Goal: Task Accomplishment & Management: Use online tool/utility

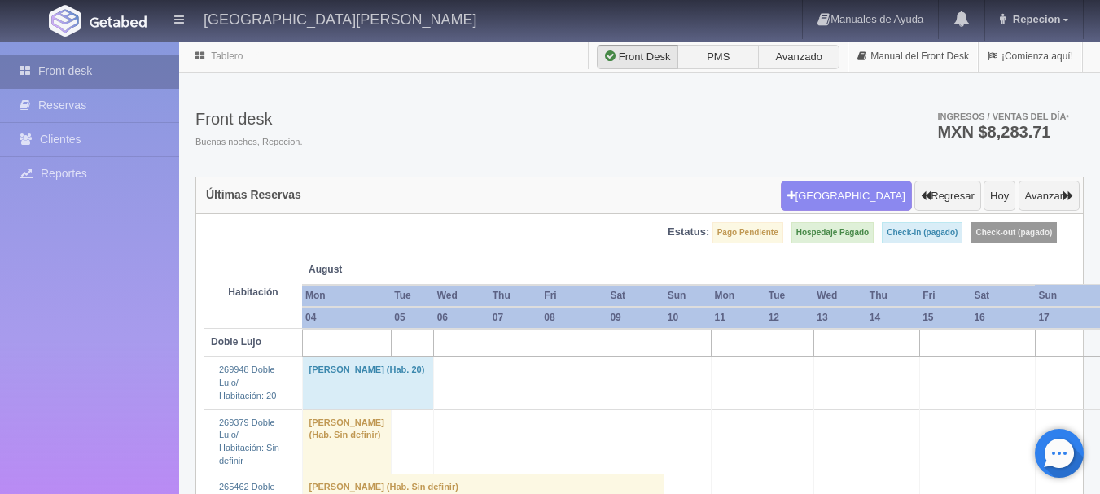
click at [51, 72] on link "Front desk" at bounding box center [89, 71] width 179 height 33
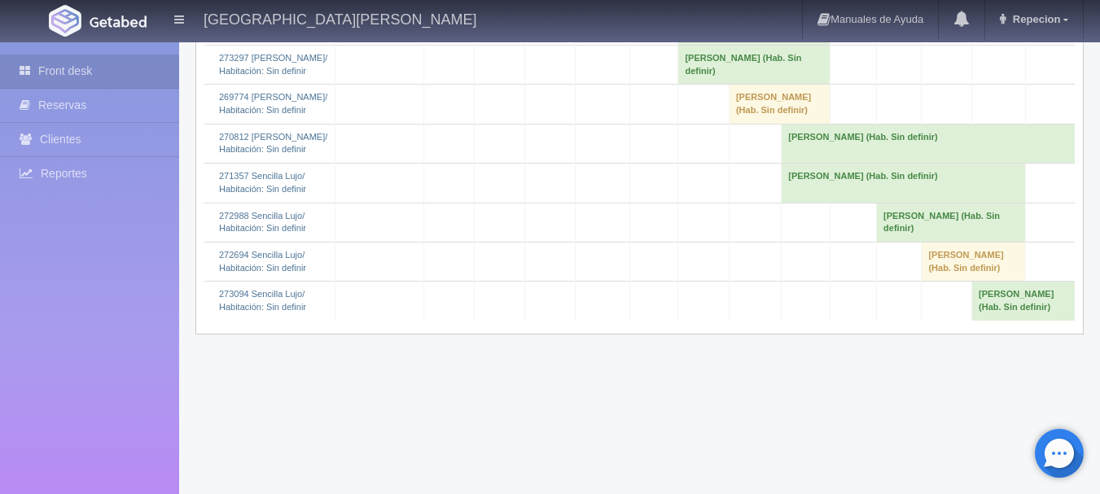
scroll to position [2036, 0]
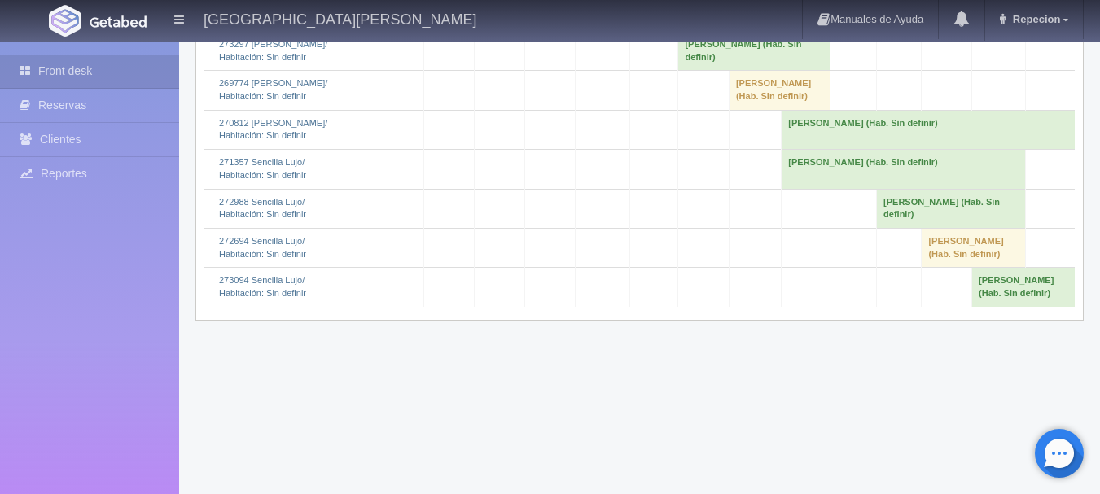
click at [701, 70] on td "Cutberto Olarte (Hab. Sin definir)" at bounding box center [755, 50] width 152 height 39
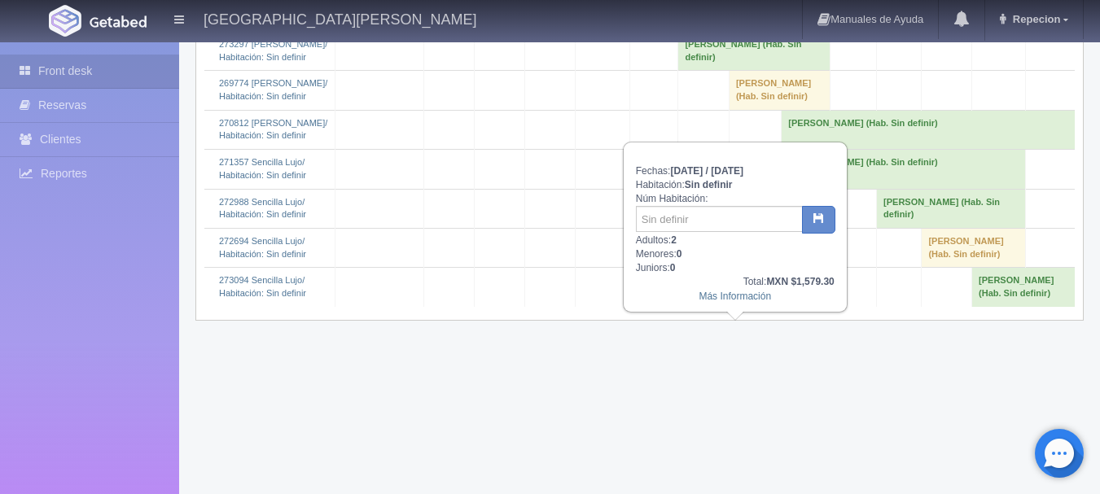
click at [701, 70] on td "Cutberto Olarte (Hab. Sin definir)" at bounding box center [755, 50] width 152 height 39
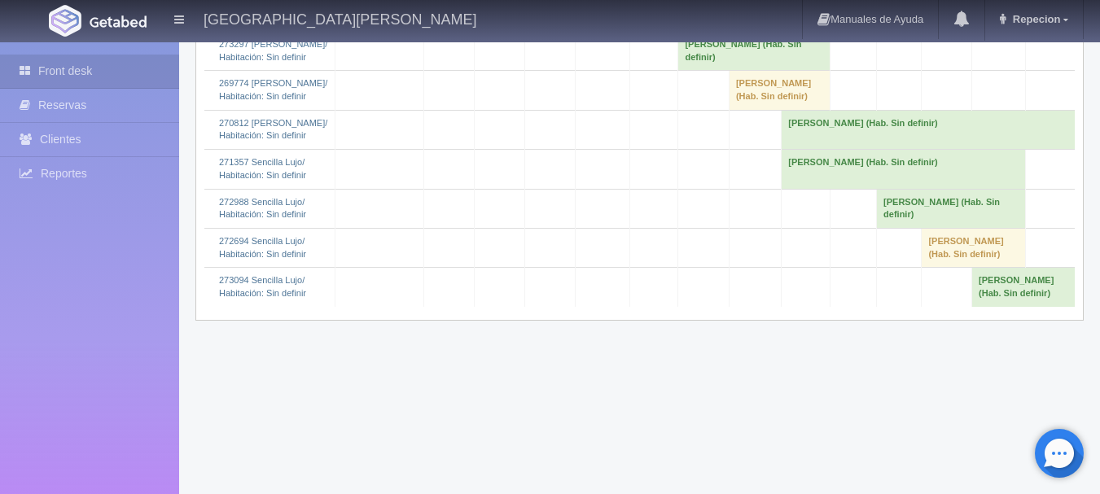
click at [726, 31] on td "Alfredo Machaen (Hab. Sin definir)" at bounding box center [755, 11] width 152 height 39
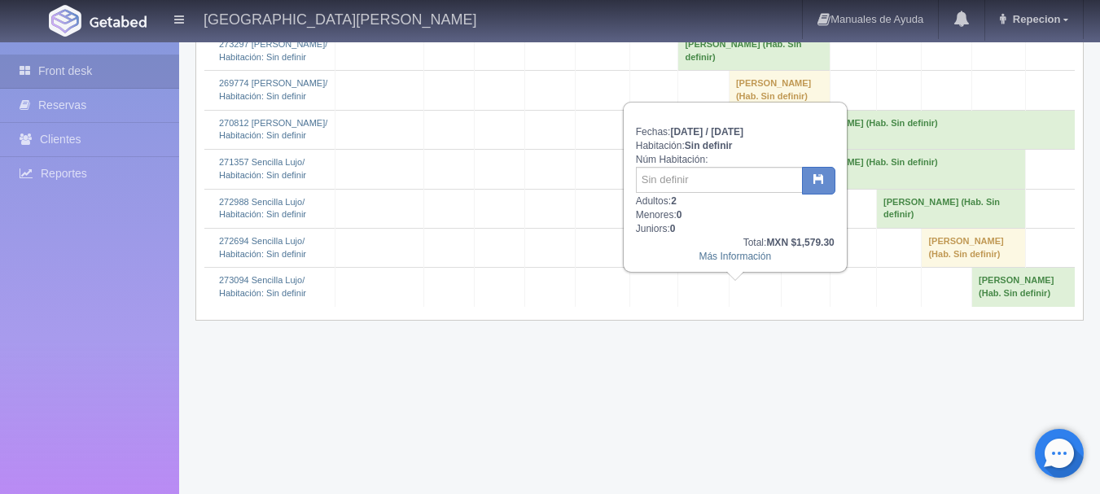
click at [726, 31] on td "Alfredo Machaen (Hab. Sin definir)" at bounding box center [755, 11] width 152 height 39
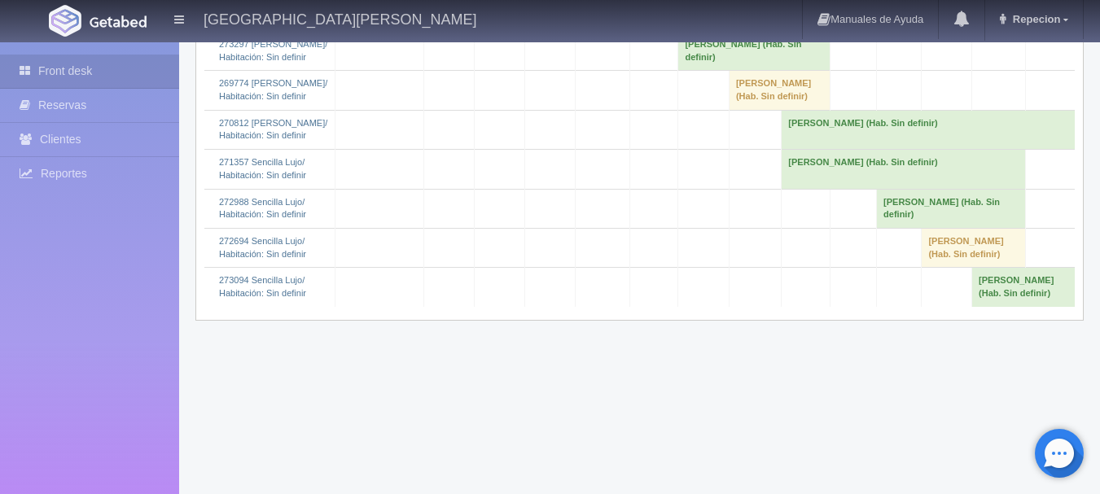
click at [715, 70] on td "[PERSON_NAME] (Hab. Sin definir)" at bounding box center [755, 50] width 152 height 39
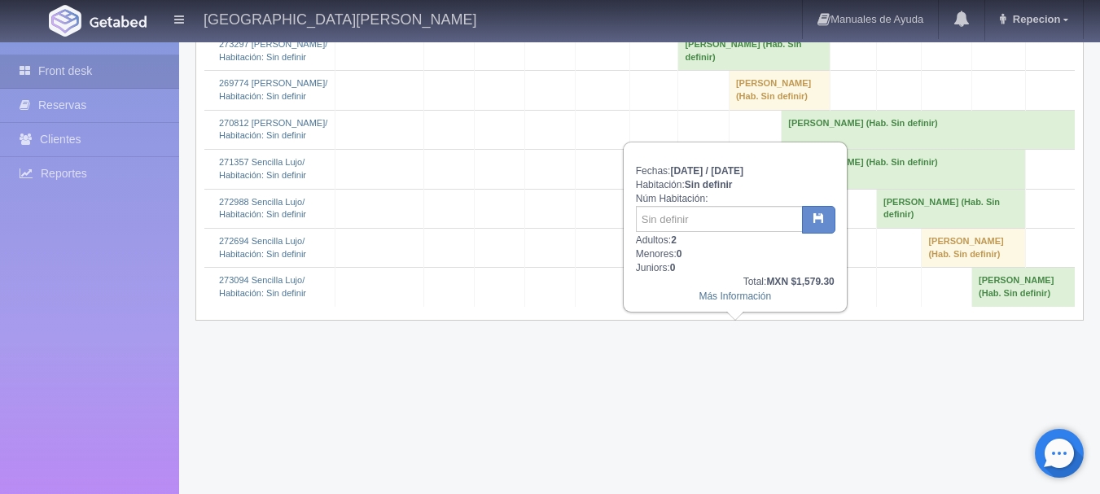
click at [710, 70] on td "[PERSON_NAME] (Hab. Sin definir)" at bounding box center [755, 50] width 152 height 39
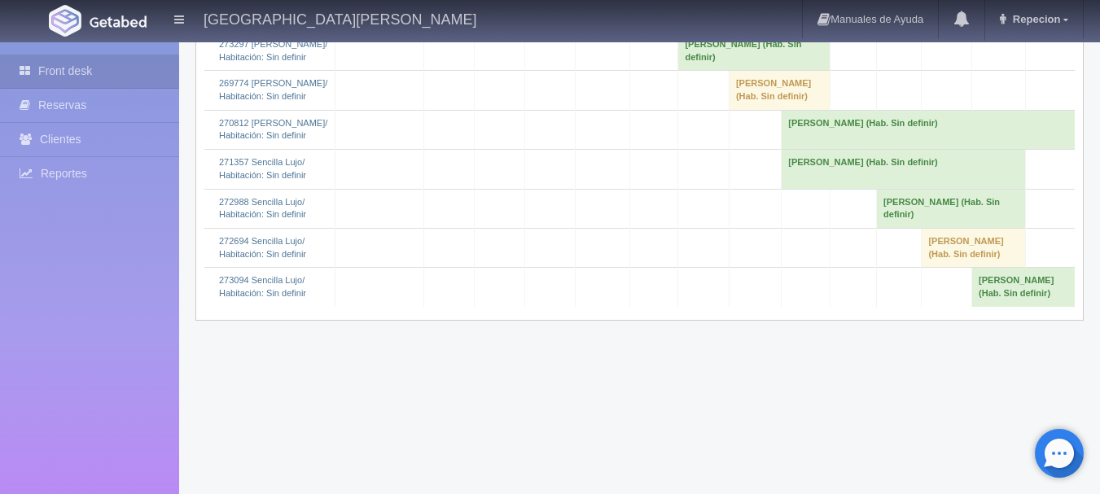
click at [726, 31] on td "[PERSON_NAME] (Hab. Sin definir)" at bounding box center [755, 11] width 152 height 39
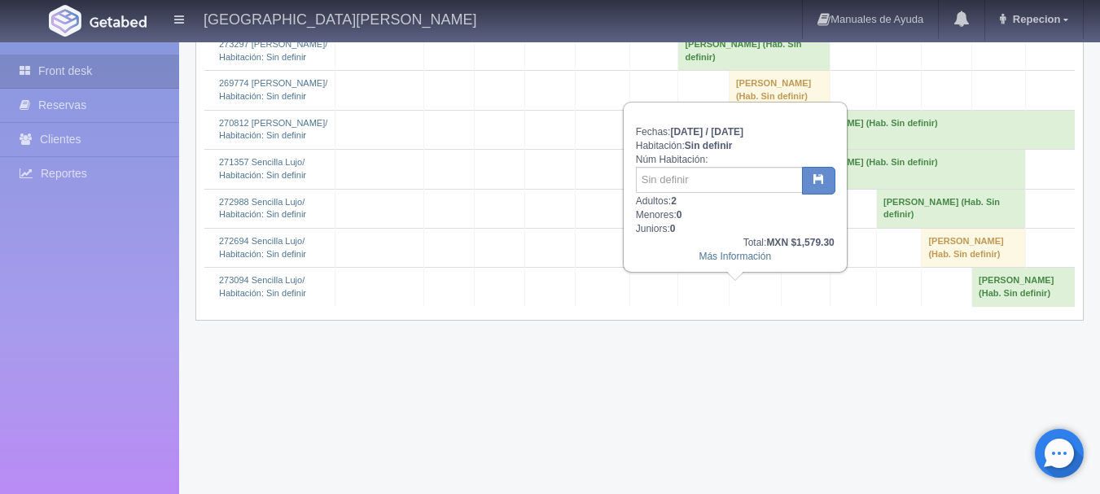
click at [727, 31] on td "[PERSON_NAME] (Hab. Sin definir)" at bounding box center [755, 11] width 152 height 39
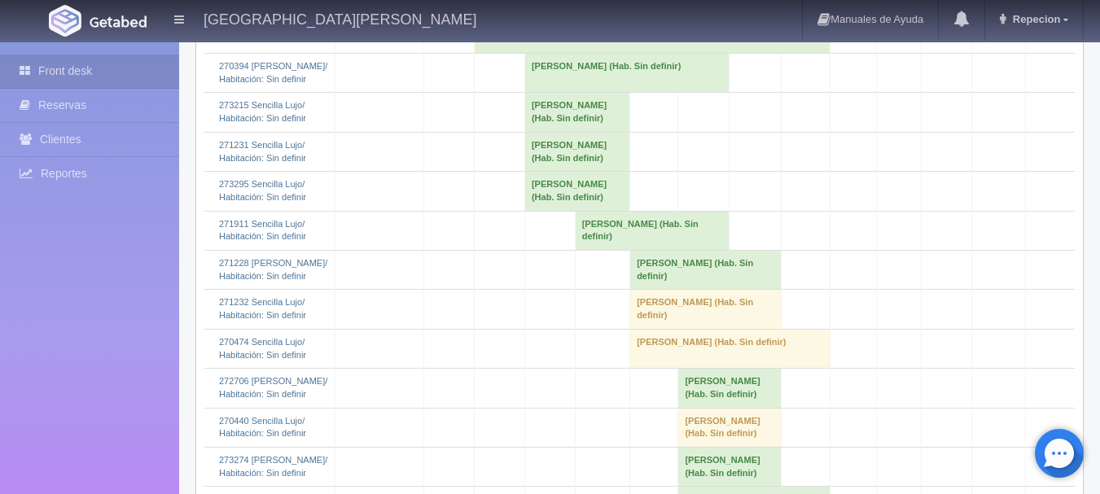
scroll to position [1548, 0]
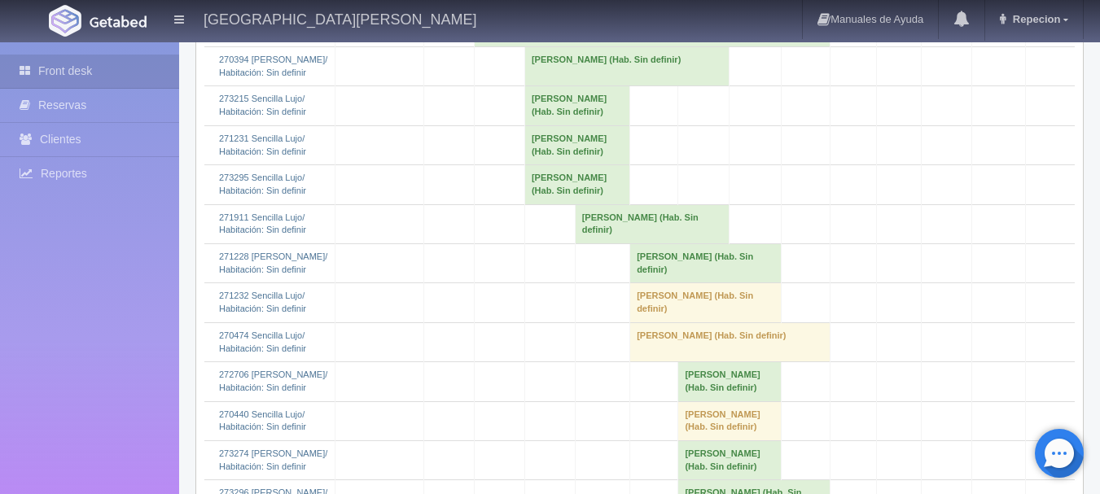
click at [539, 46] on td "Rolando Santos Partido (Hab. Sin definir)" at bounding box center [653, 26] width 356 height 39
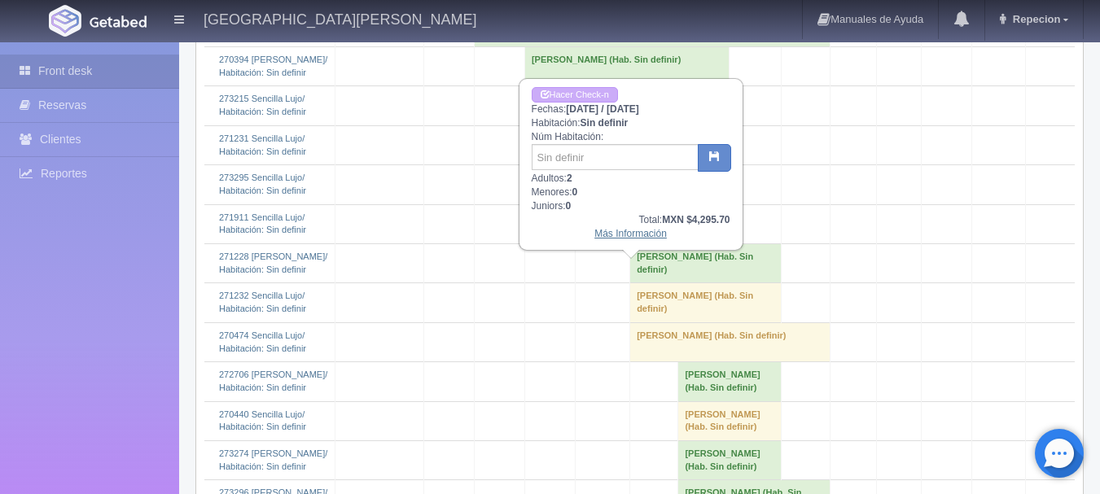
click at [633, 236] on link "Más Información" at bounding box center [631, 233] width 72 height 11
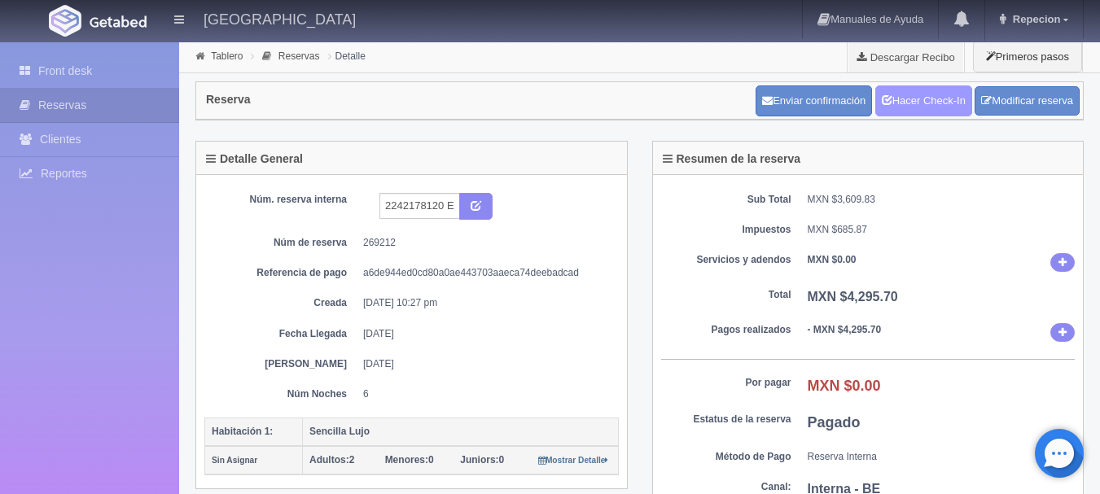
click at [926, 103] on link "Hacer Check-In" at bounding box center [924, 101] width 97 height 31
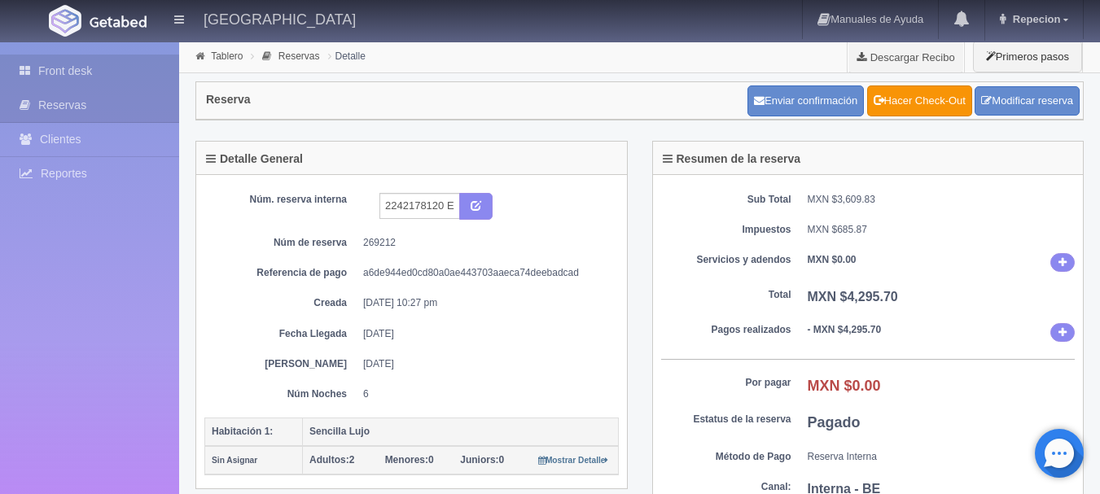
click at [67, 71] on link "Front desk" at bounding box center [89, 71] width 179 height 33
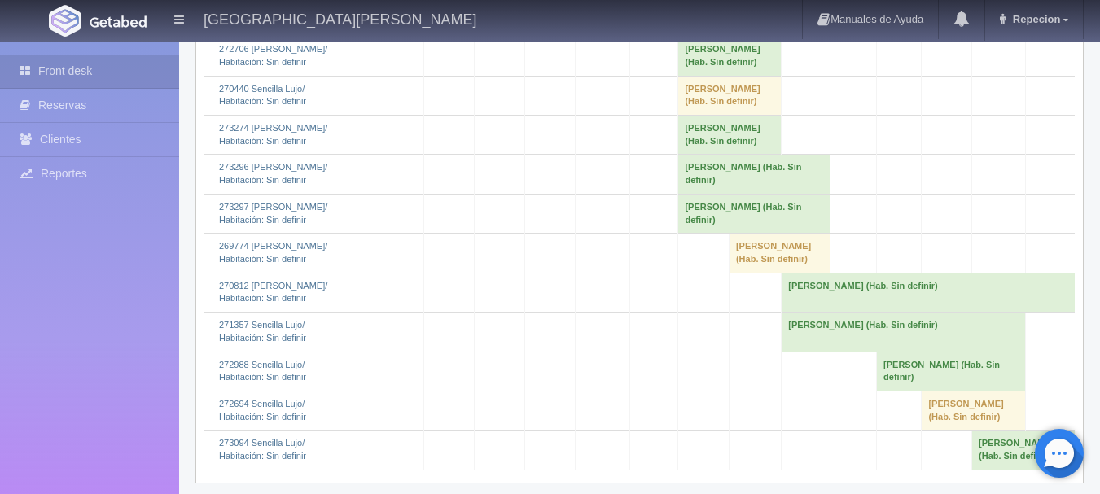
scroll to position [1629, 0]
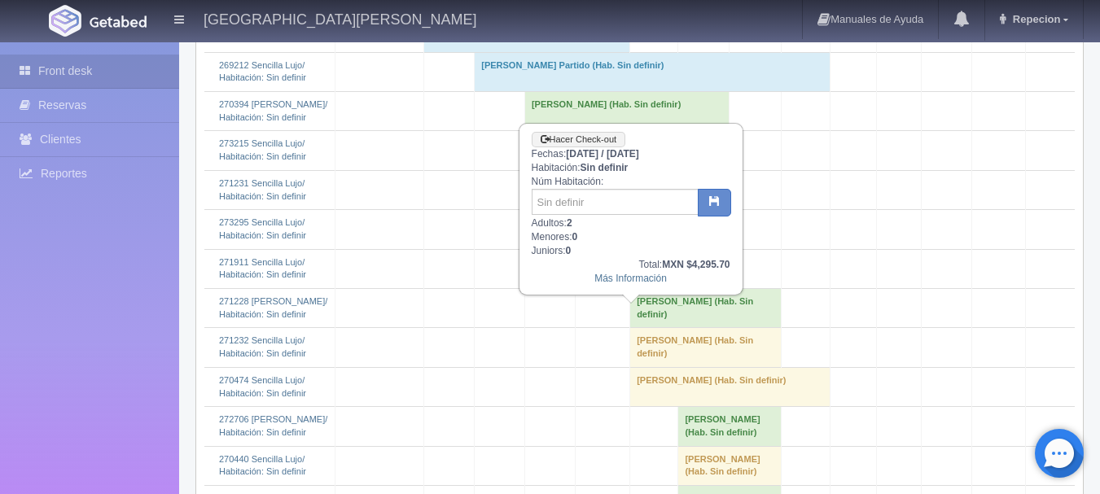
scroll to position [1385, 0]
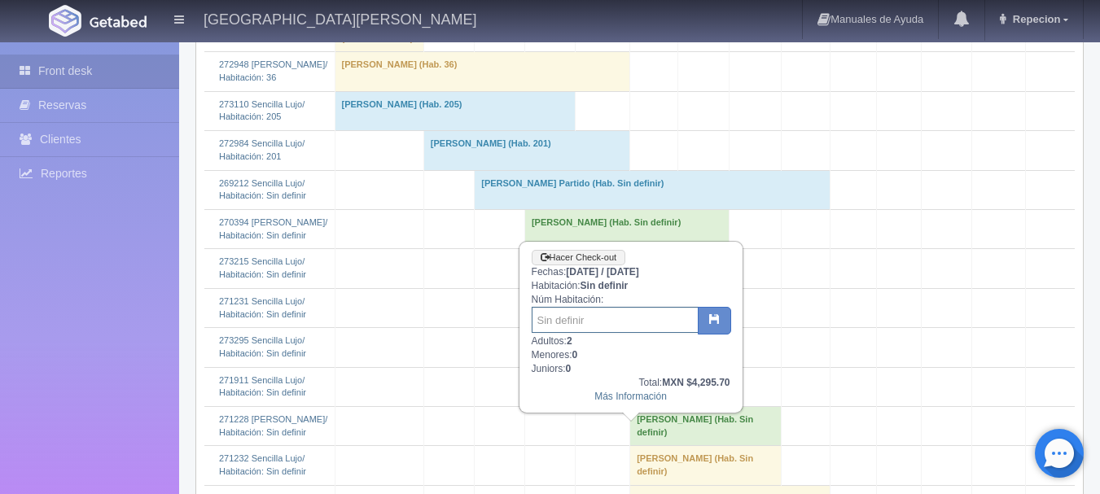
click at [569, 323] on input "text" at bounding box center [615, 320] width 167 height 26
type input "105"
click at [709, 309] on button "button" at bounding box center [714, 321] width 33 height 28
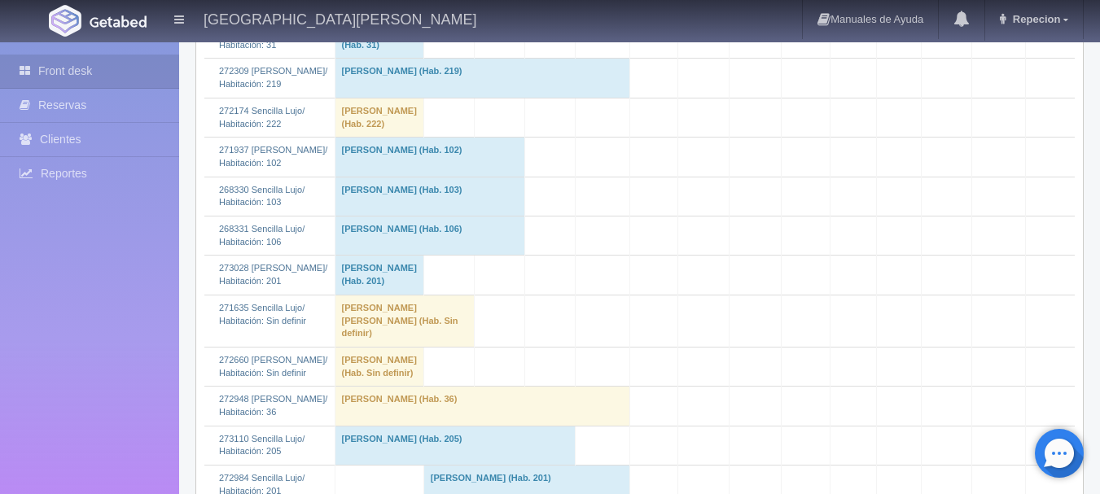
scroll to position [561, 0]
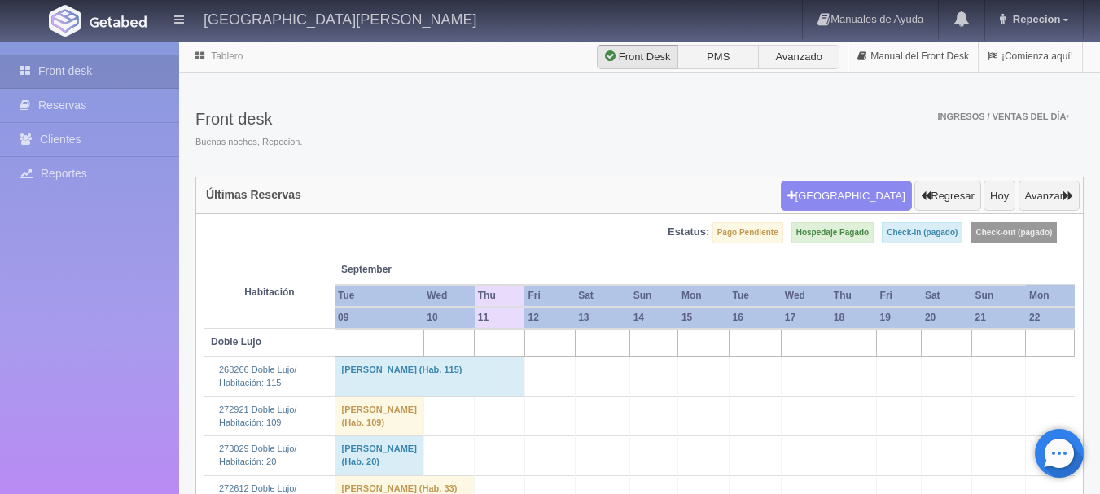
scroll to position [561, 0]
